Goal: Task Accomplishment & Management: Manage account settings

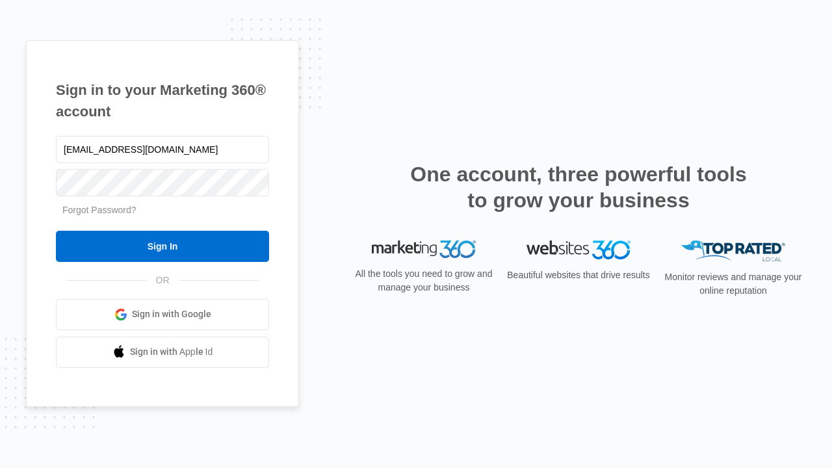
type input "dankie614@gmail.com"
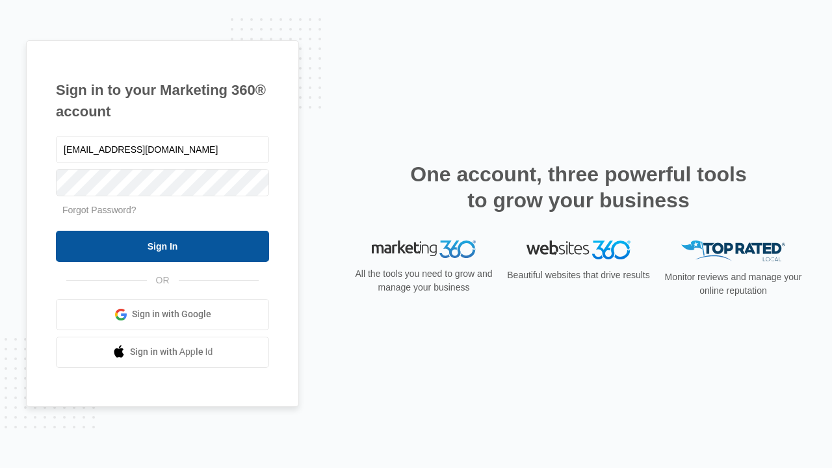
click at [162, 246] on input "Sign In" at bounding box center [162, 246] width 213 height 31
